Goal: Navigation & Orientation: Understand site structure

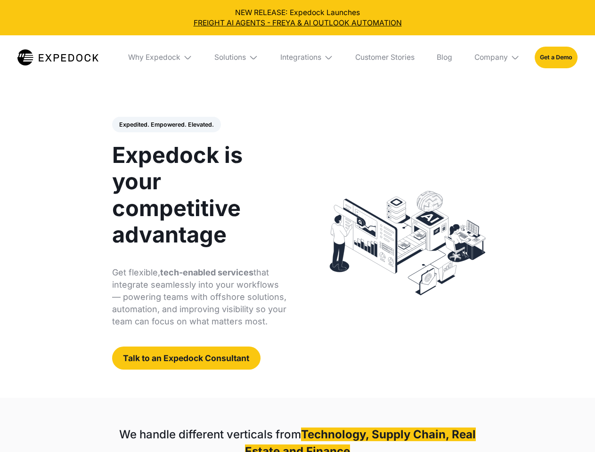
select select
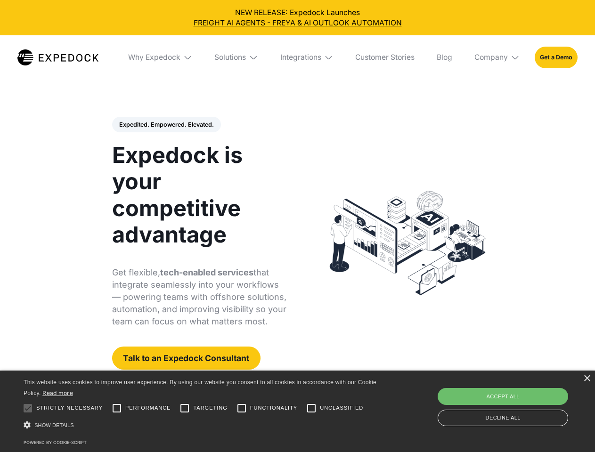
click at [297, 57] on div "Integrations" at bounding box center [300, 57] width 41 height 9
click at [161, 57] on div "Why Expedock" at bounding box center [154, 57] width 52 height 9
click at [237, 57] on div "Solutions" at bounding box center [230, 57] width 32 height 9
click at [307, 57] on div "Integrations" at bounding box center [300, 57] width 41 height 9
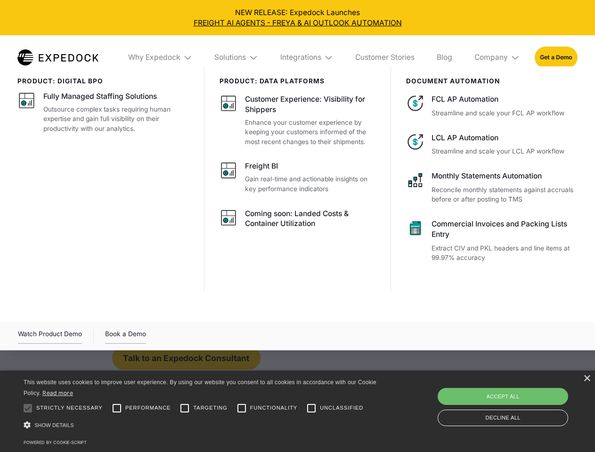
click at [498, 57] on div "Company" at bounding box center [490, 57] width 33 height 9
click at [166, 125] on div "Expedited. Empowered. Elevated. Automate Freight Document Extraction at 99.97% …" at bounding box center [199, 243] width 175 height 253
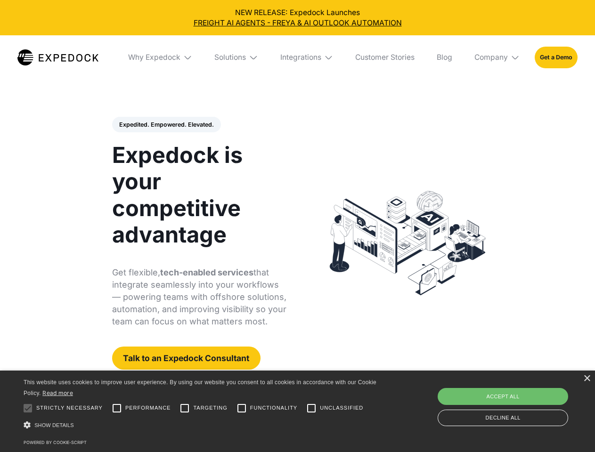
click at [28, 408] on div at bounding box center [27, 408] width 19 height 19
click at [117, 408] on input "Performance" at bounding box center [116, 408] width 19 height 19
checkbox input "true"
click at [185, 408] on input "Targeting" at bounding box center [184, 408] width 19 height 19
checkbox input "true"
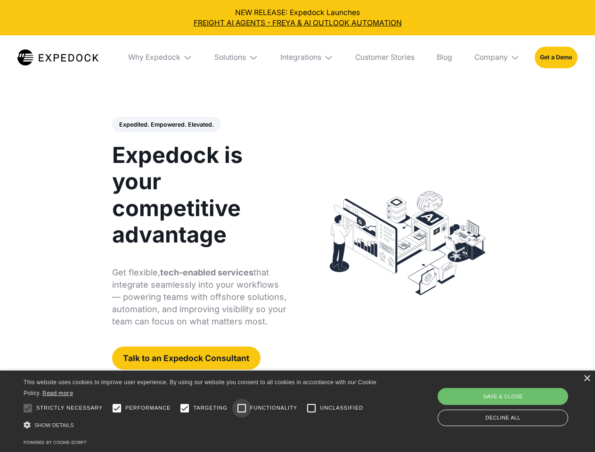
click at [242, 408] on input "Functionality" at bounding box center [241, 408] width 19 height 19
checkbox input "true"
